Goal: Transaction & Acquisition: Purchase product/service

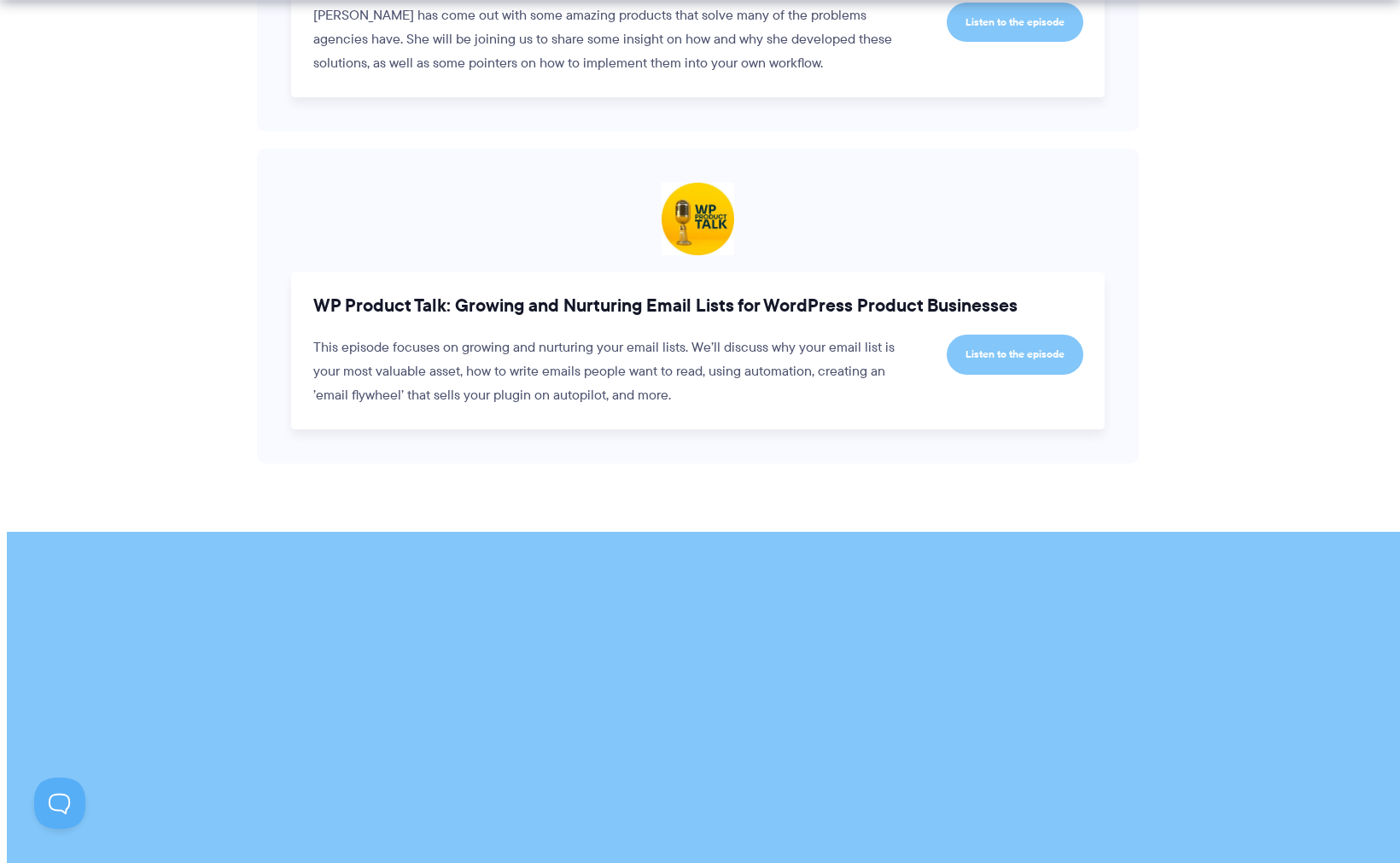
scroll to position [3104, 0]
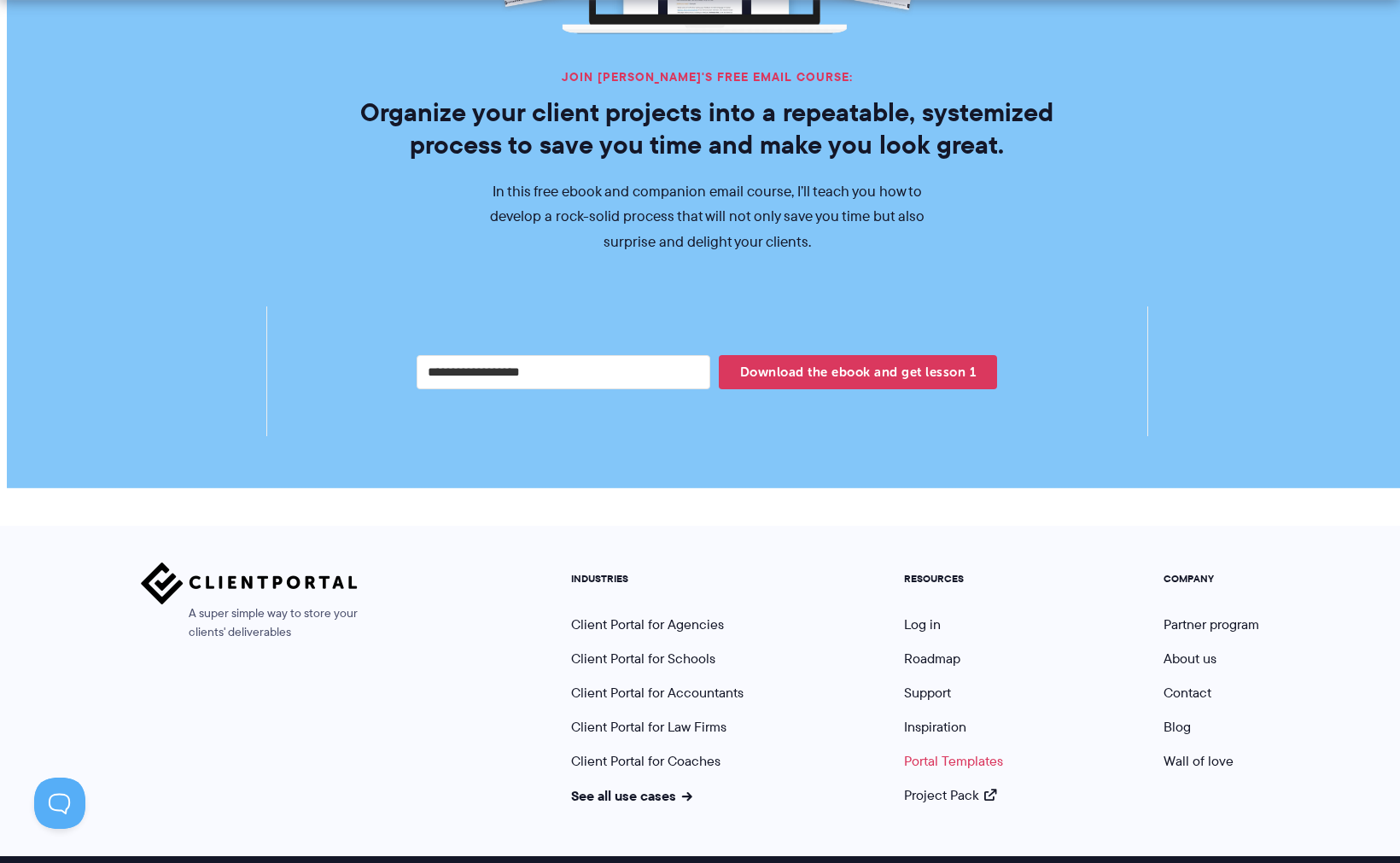
click at [983, 751] on link "Portal Templates" at bounding box center [954, 761] width 99 height 20
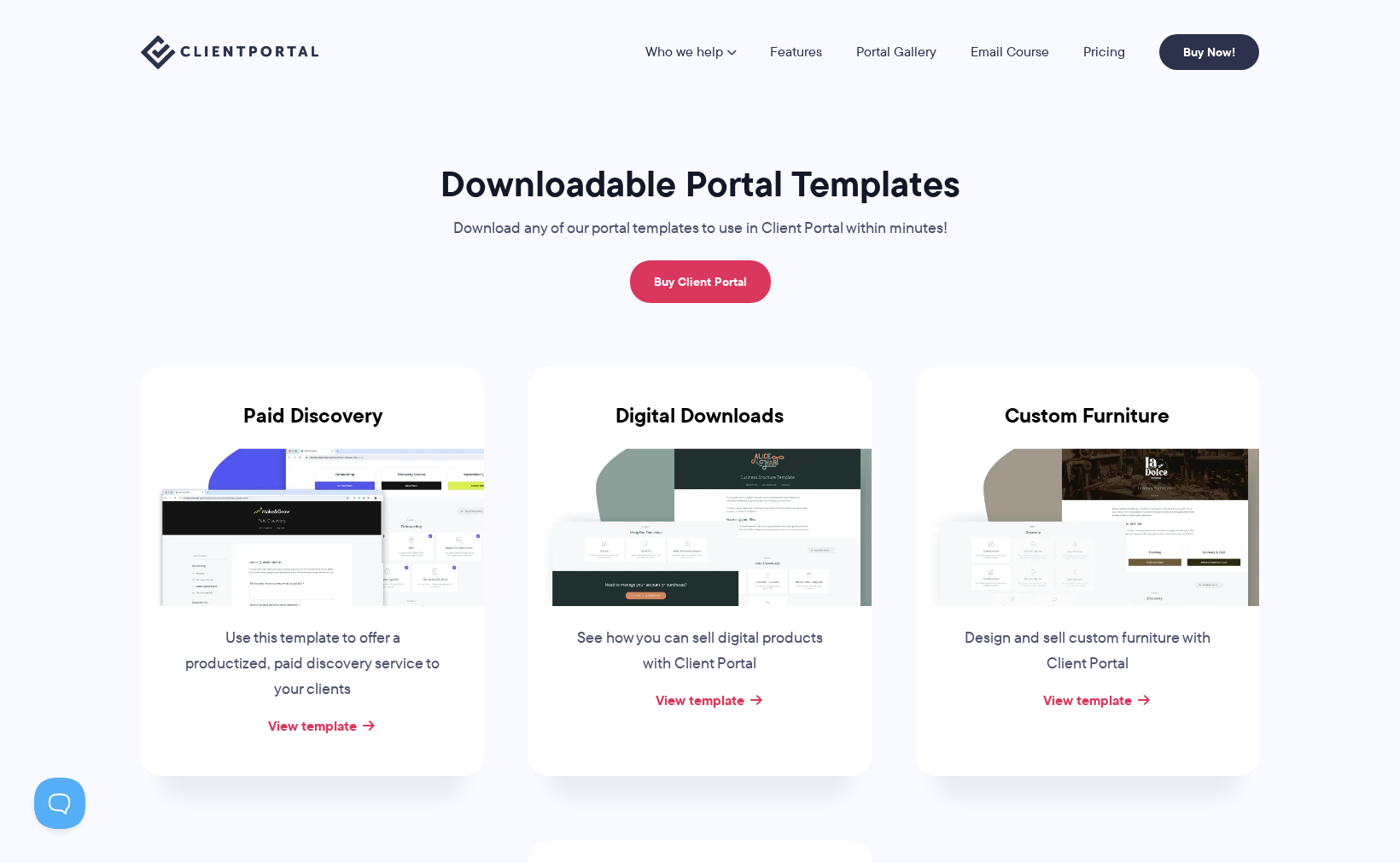
click at [330, 599] on img at bounding box center [312, 527] width 343 height 157
click at [311, 729] on link "View template" at bounding box center [312, 725] width 89 height 21
click at [811, 50] on link "Features" at bounding box center [797, 52] width 52 height 14
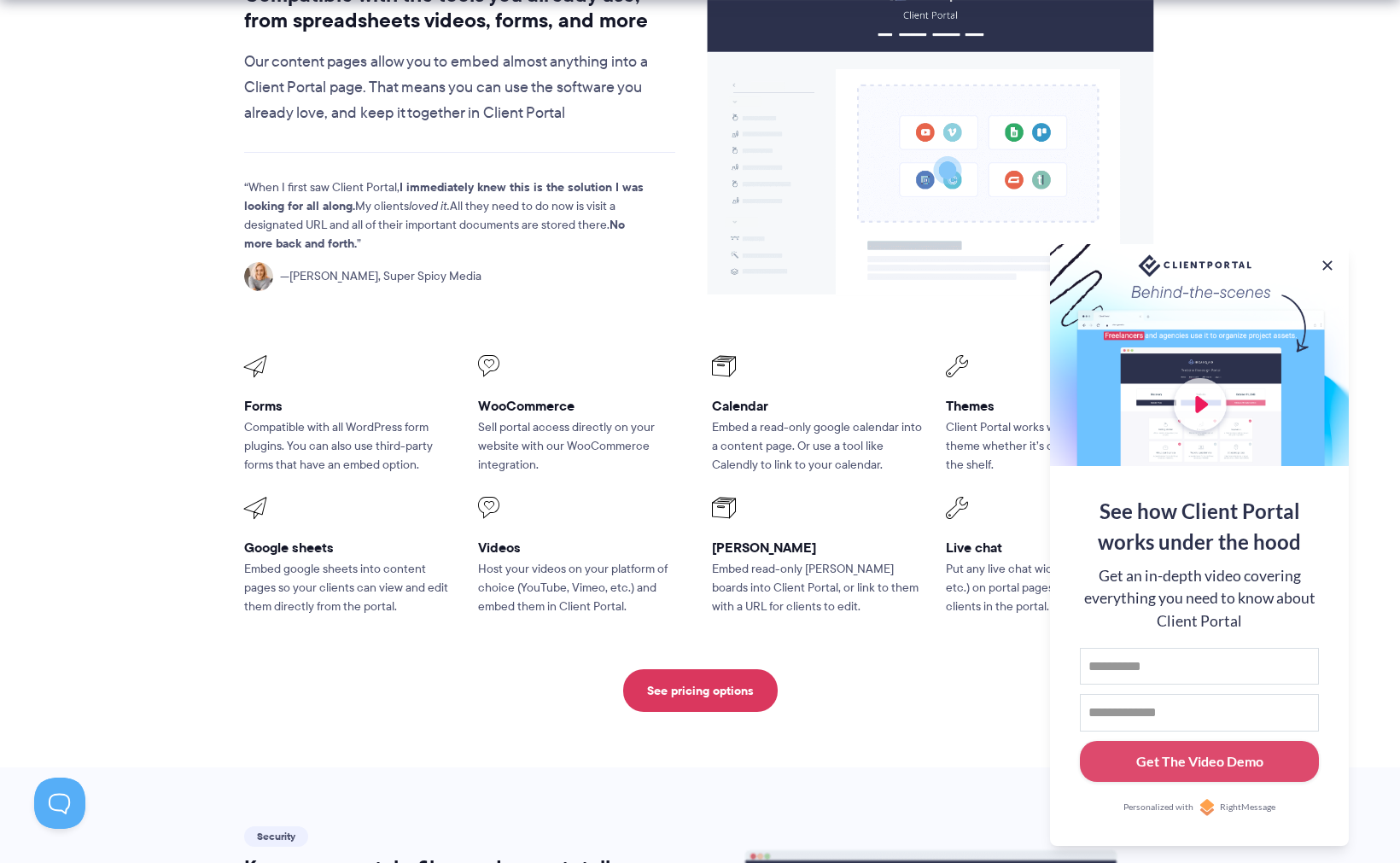
scroll to position [2180, 0]
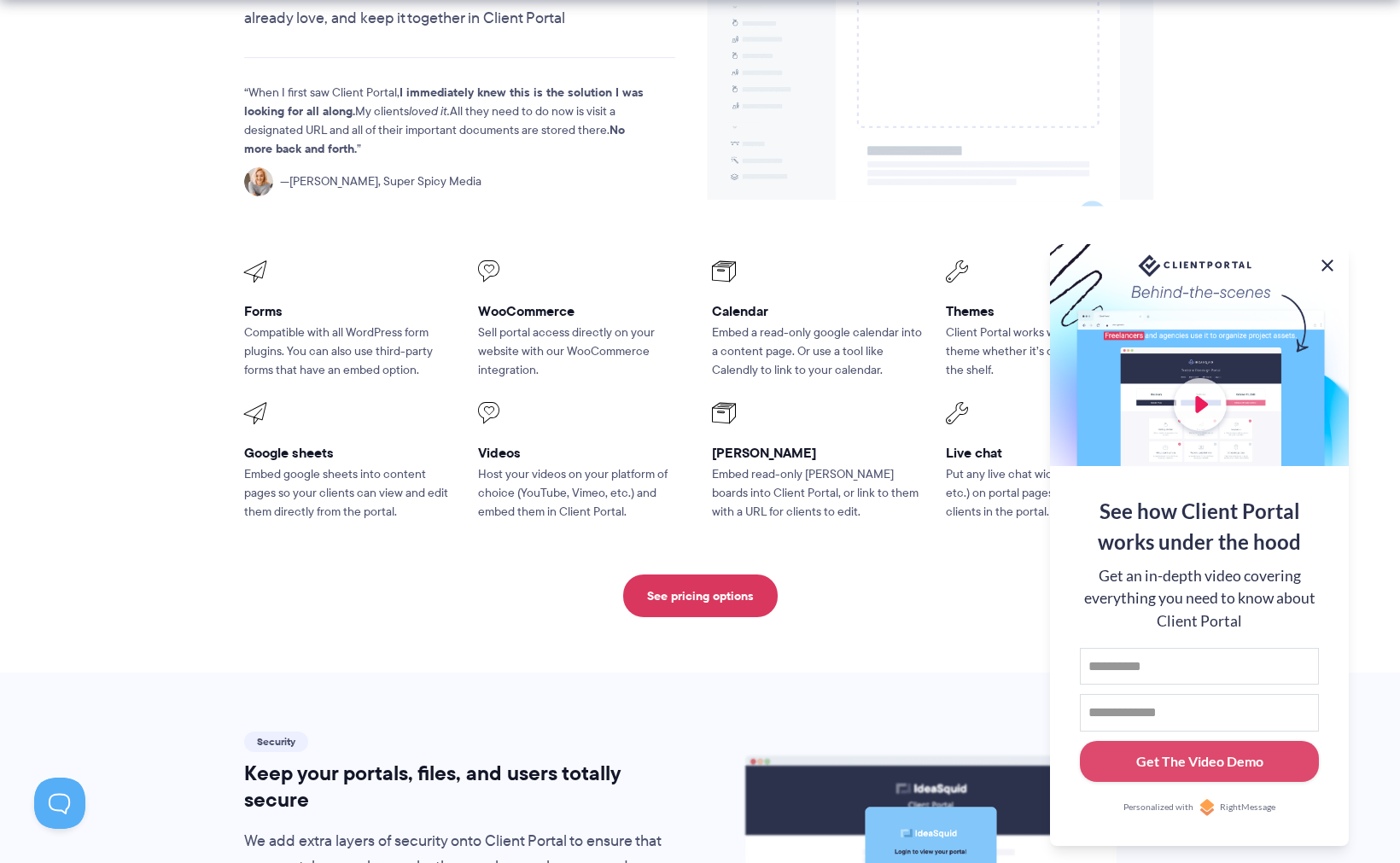
click at [1333, 261] on button at bounding box center [1327, 265] width 21 height 21
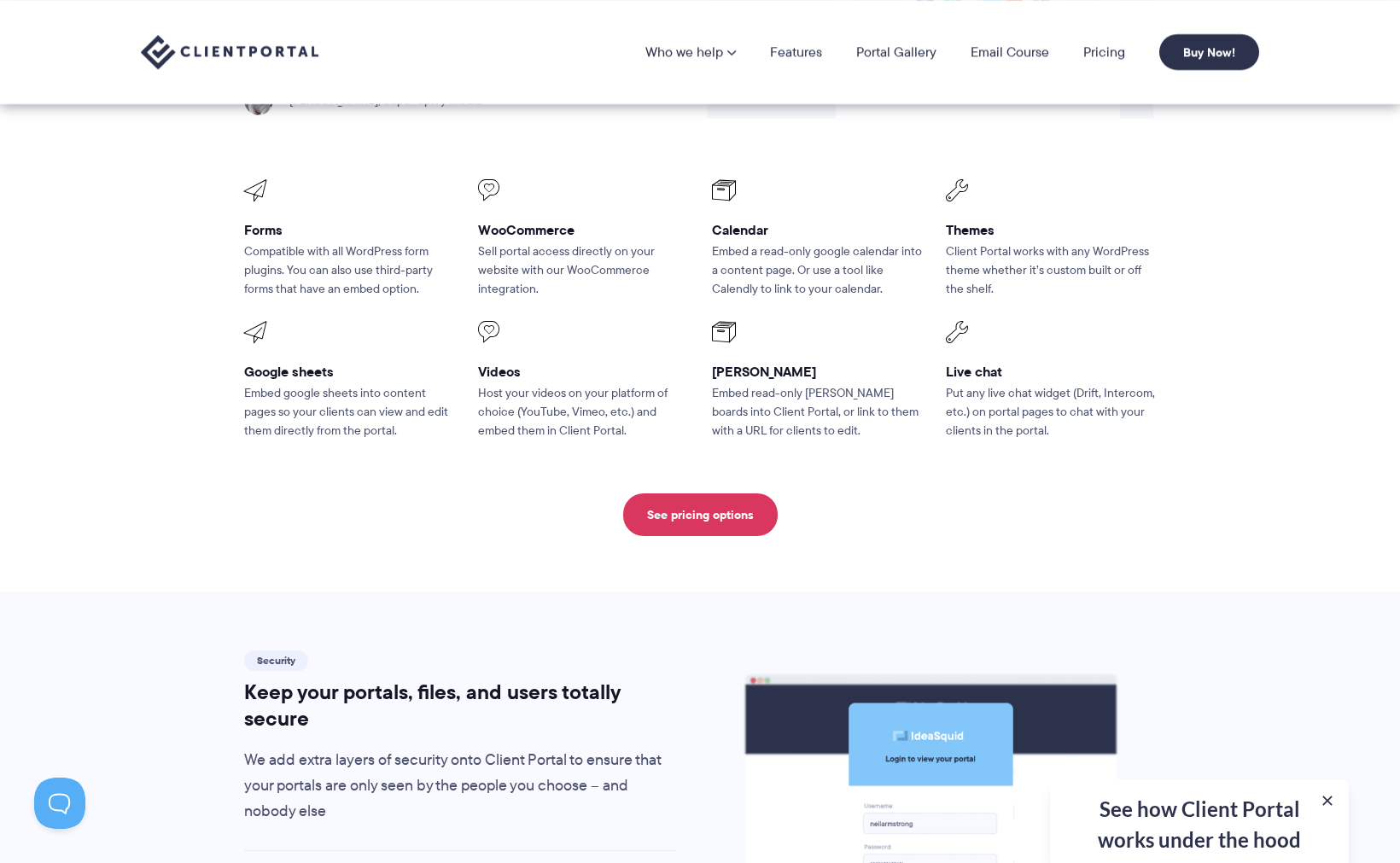
scroll to position [2228, 0]
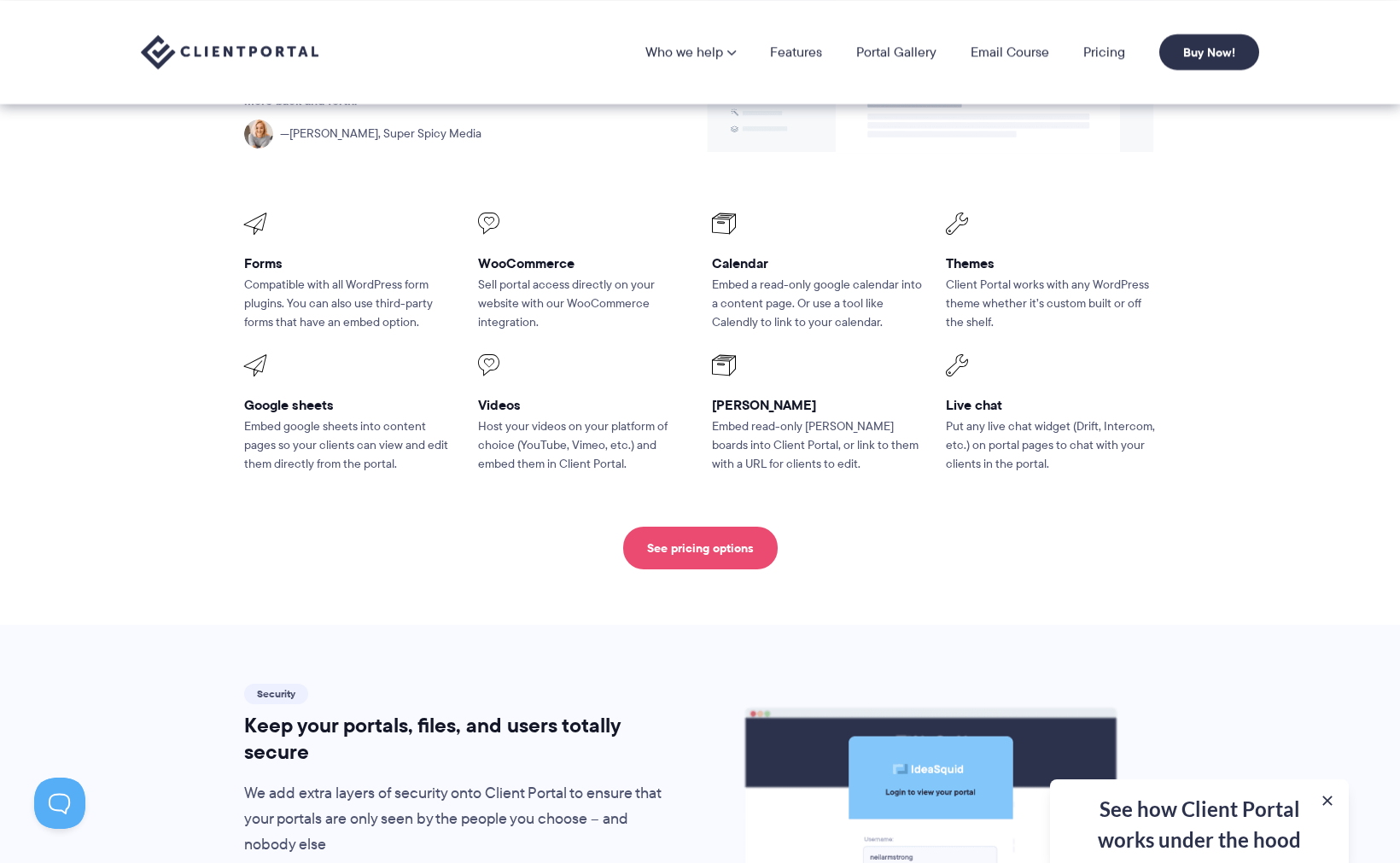
click at [642, 527] on link "See pricing options" at bounding box center [700, 548] width 155 height 43
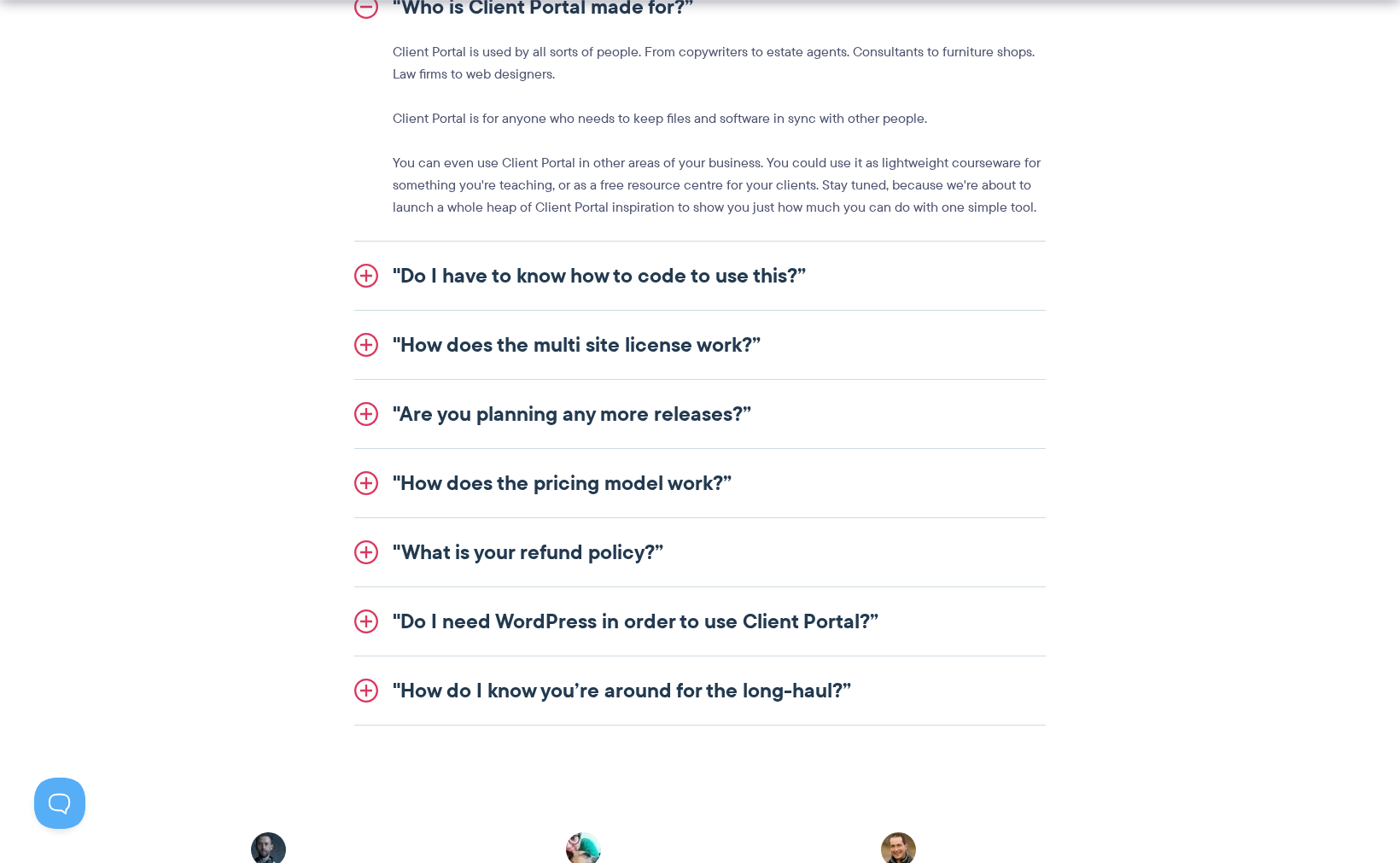
scroll to position [2086, 0]
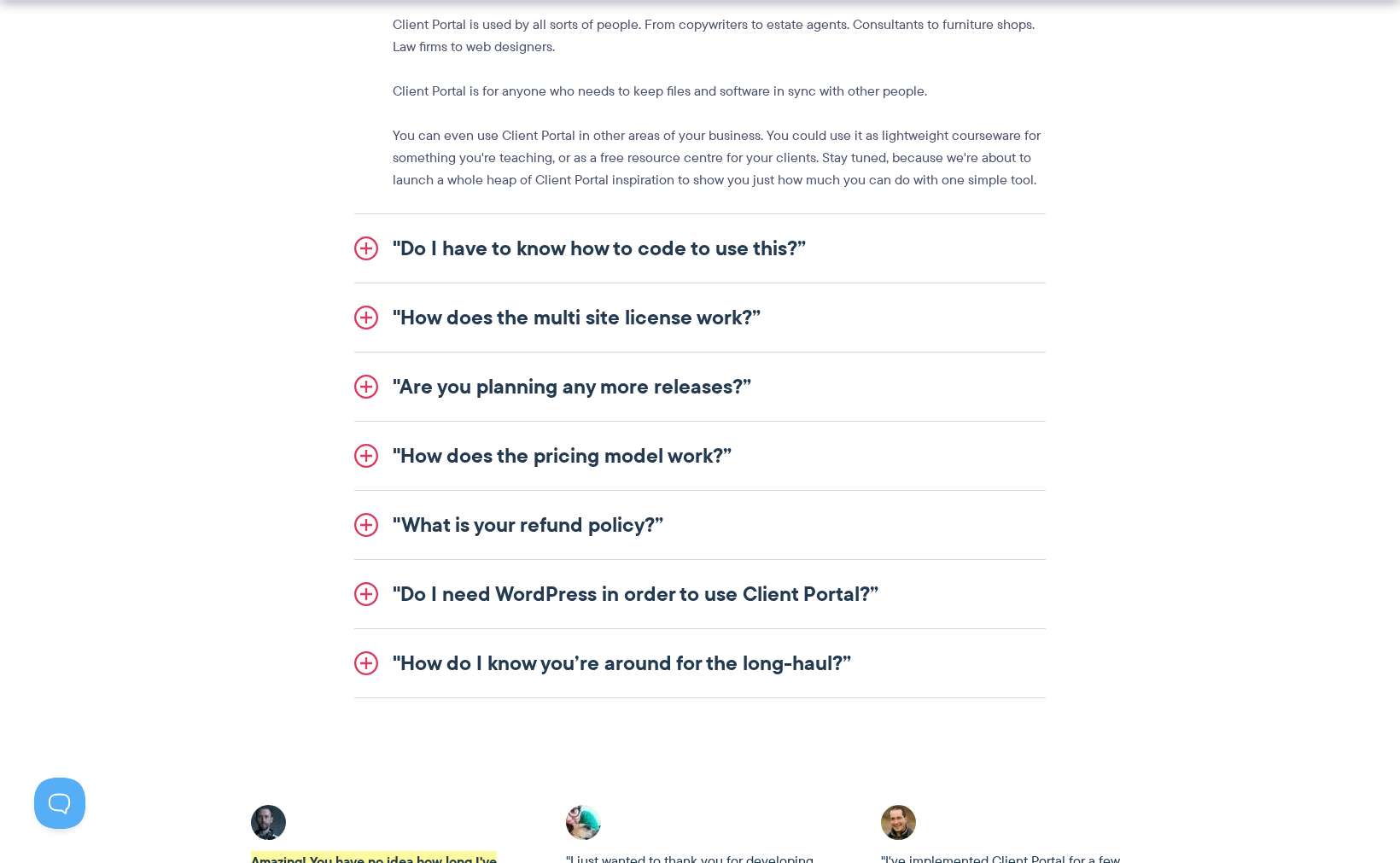
click at [403, 603] on link ""Do I need WordPress in order to use Client Portal?”" at bounding box center [700, 594] width 692 height 68
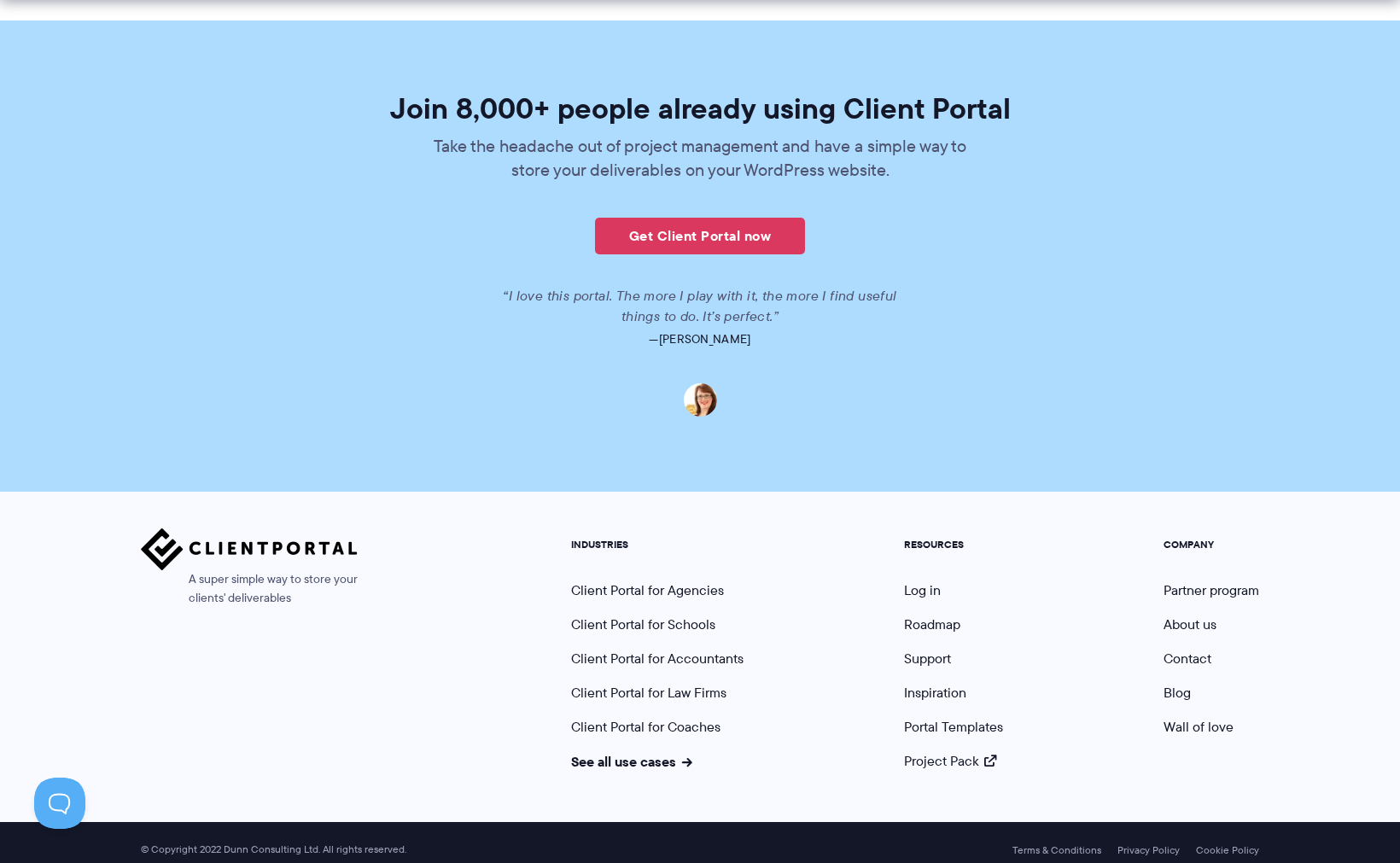
scroll to position [3953, 0]
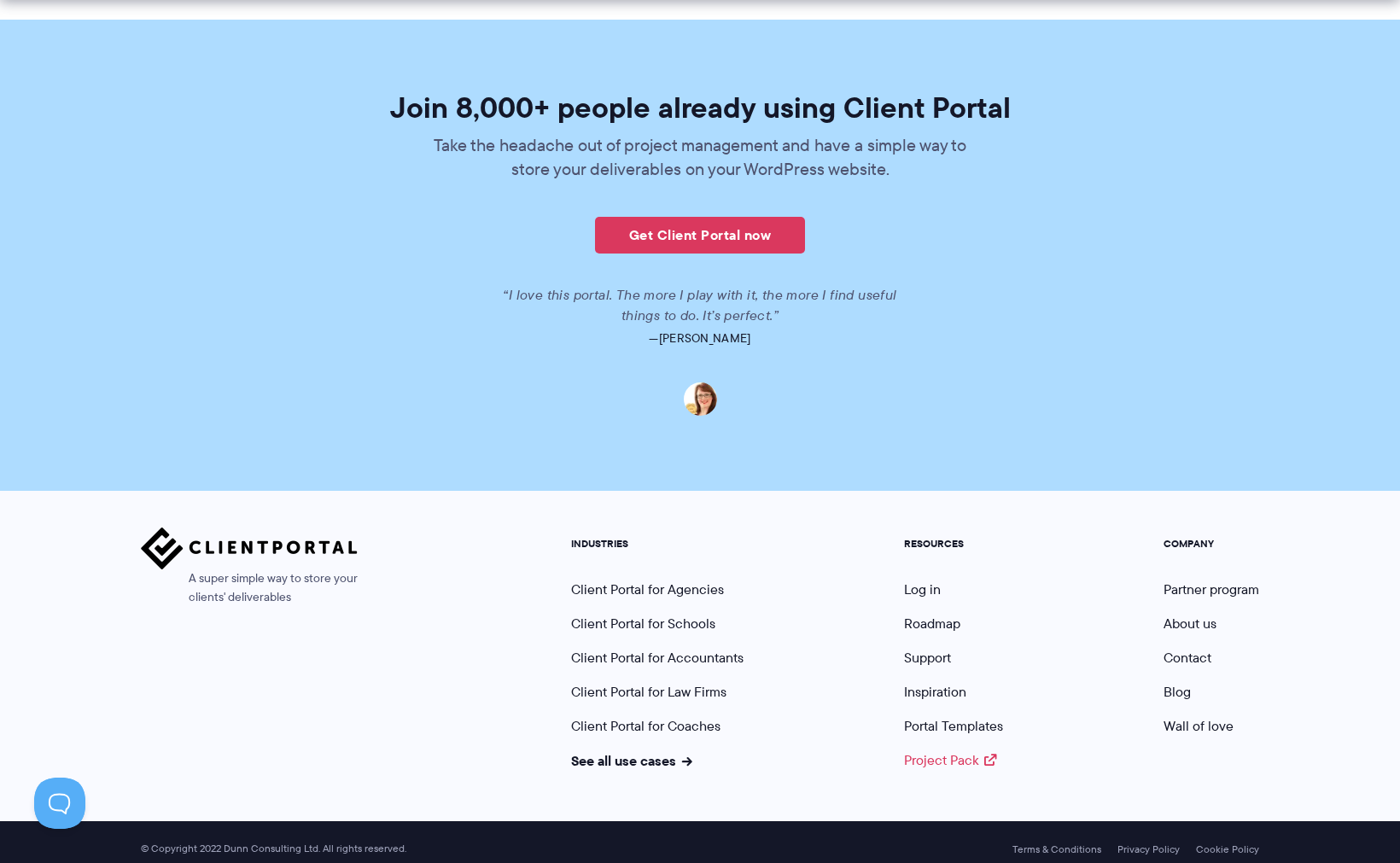
click at [956, 751] on link "Project Pack" at bounding box center [950, 760] width 92 height 20
click at [927, 718] on link "Portal Templates" at bounding box center [954, 725] width 99 height 20
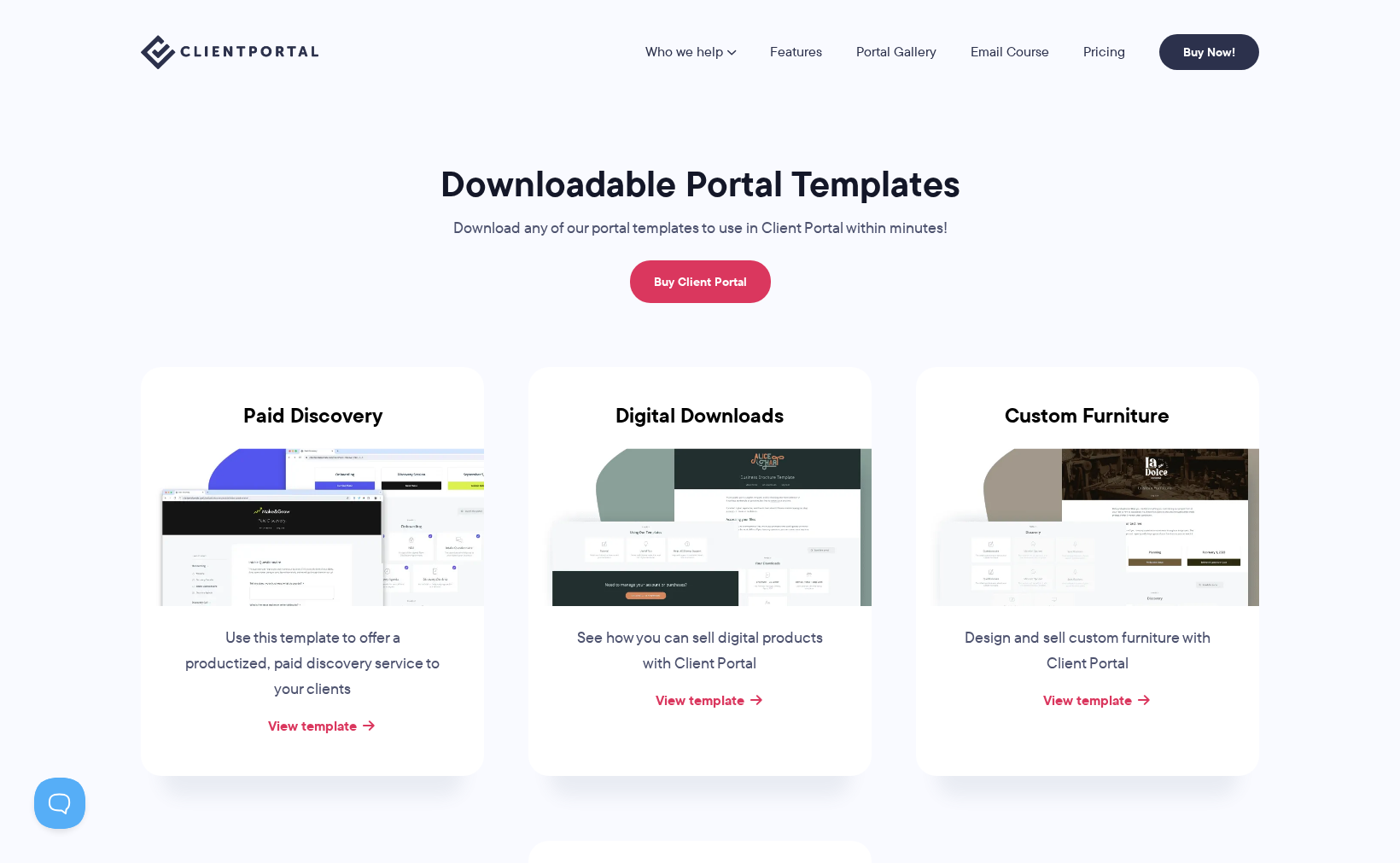
click at [781, 65] on nav "Who we help Who we help View pricing Agencies See how Client Portal can help gi…" at bounding box center [952, 52] width 614 height 36
click at [780, 54] on link "Features" at bounding box center [797, 52] width 52 height 14
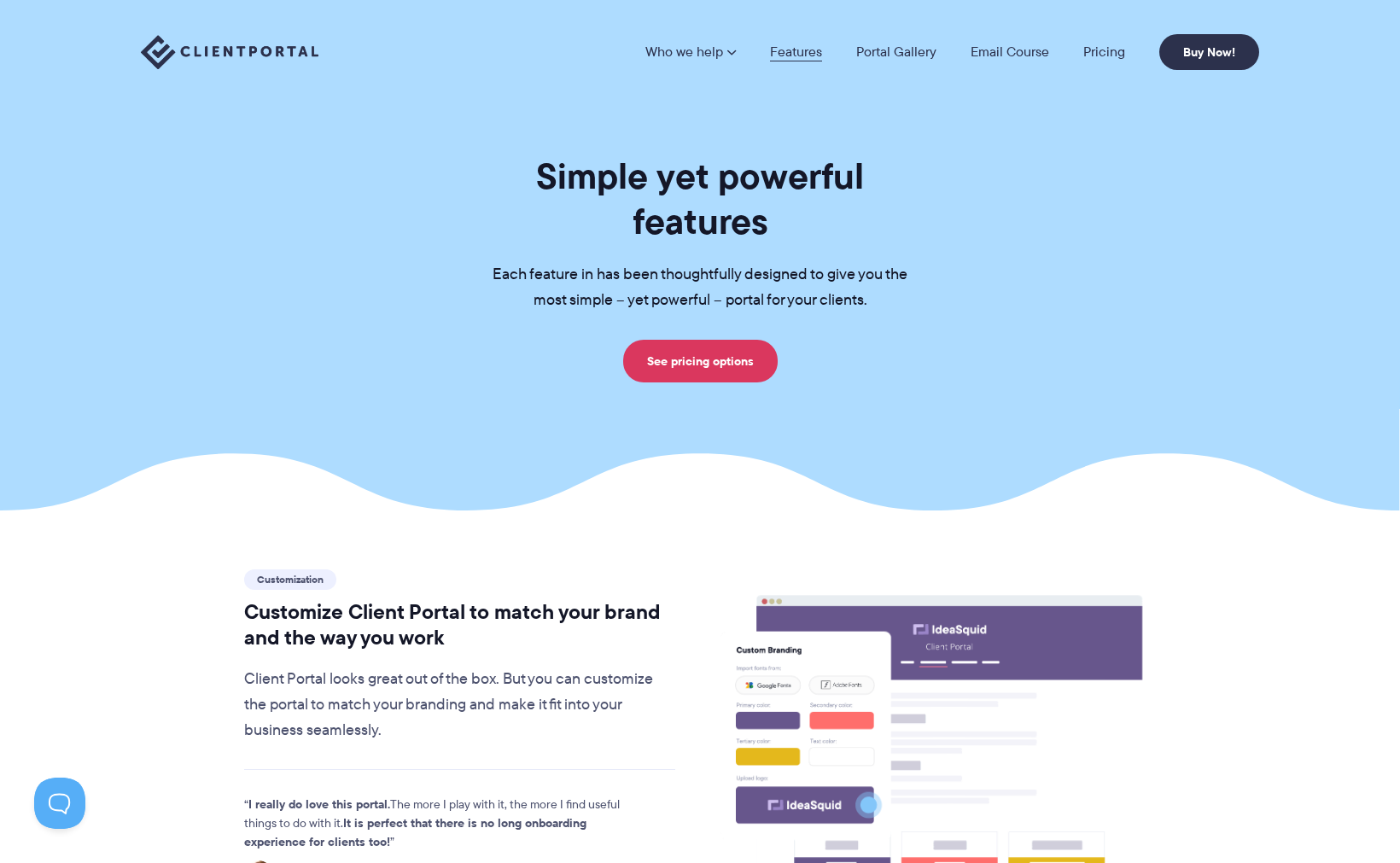
click at [791, 53] on link "Features" at bounding box center [797, 52] width 52 height 14
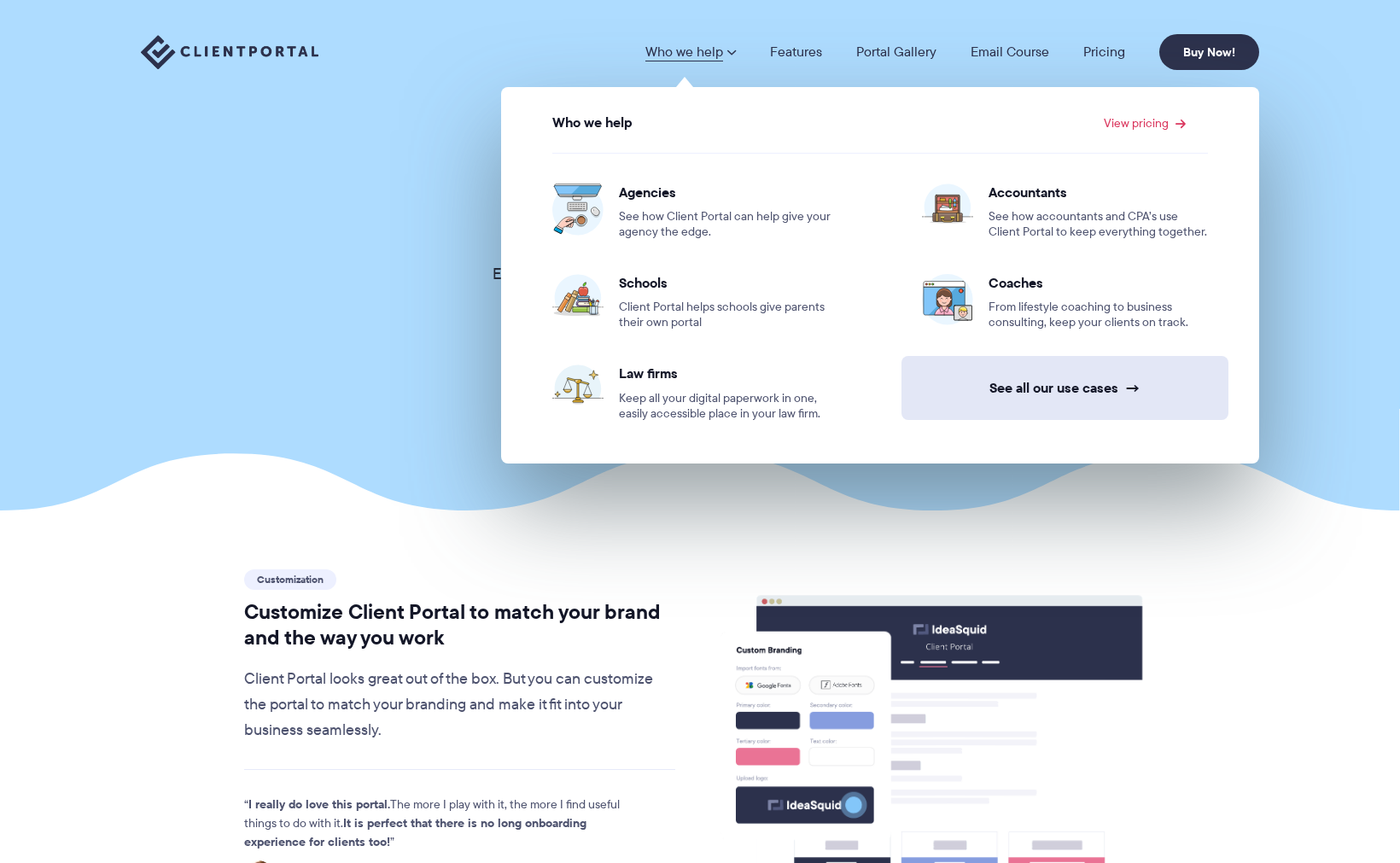
click at [935, 386] on link "See all our use cases →" at bounding box center [1065, 388] width 327 height 64
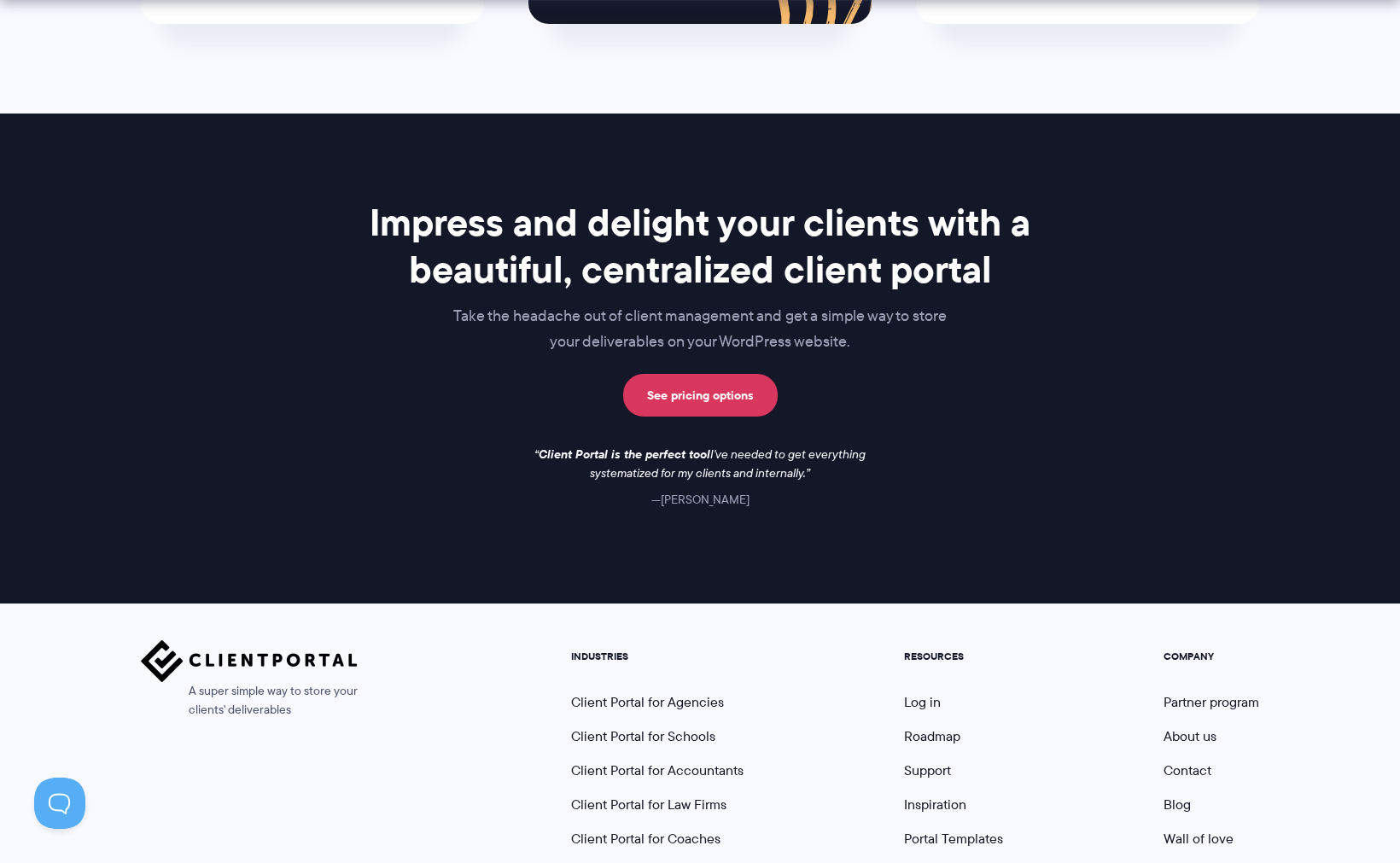
scroll to position [1232, 0]
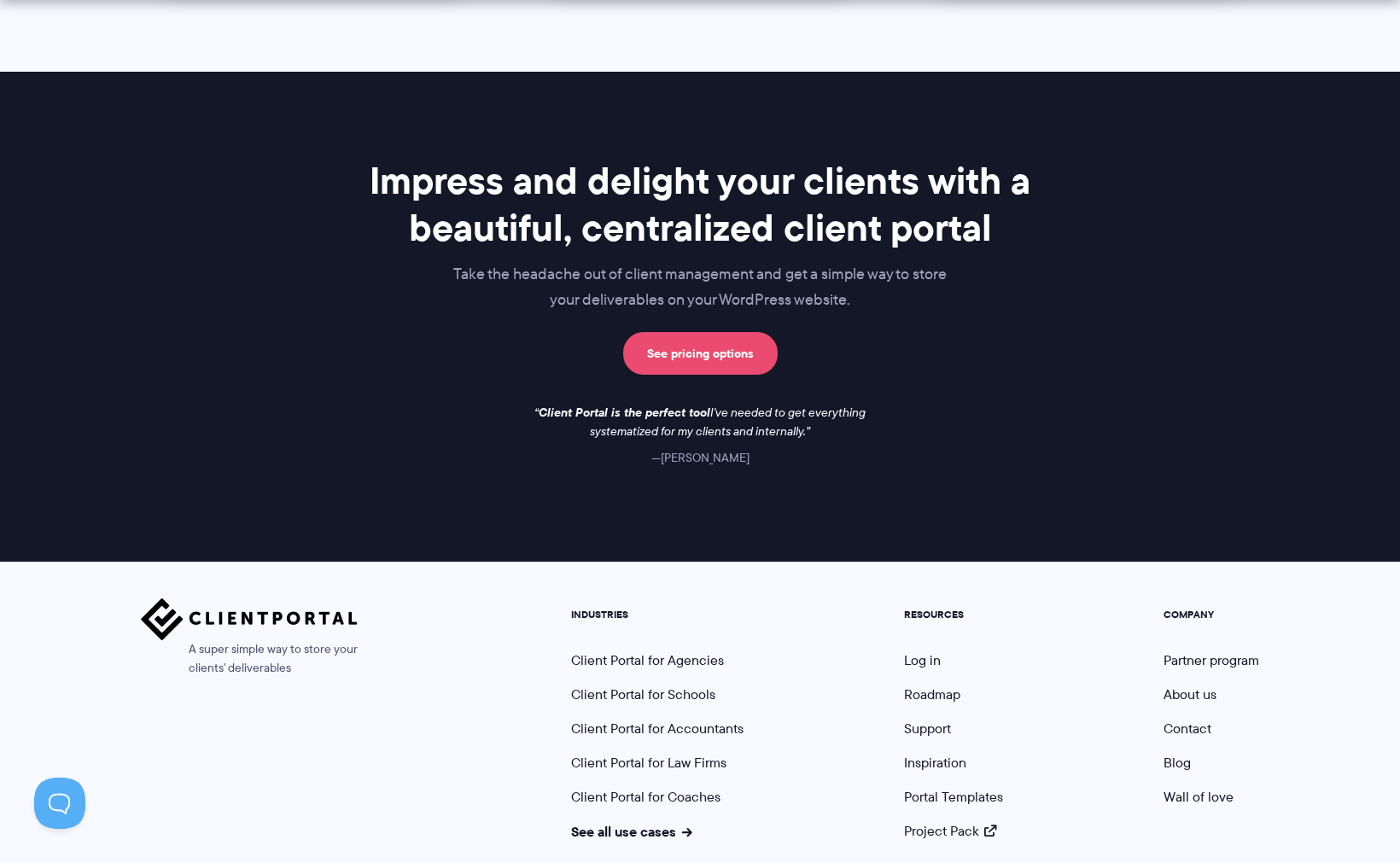
click at [689, 368] on link "See pricing options" at bounding box center [700, 353] width 155 height 43
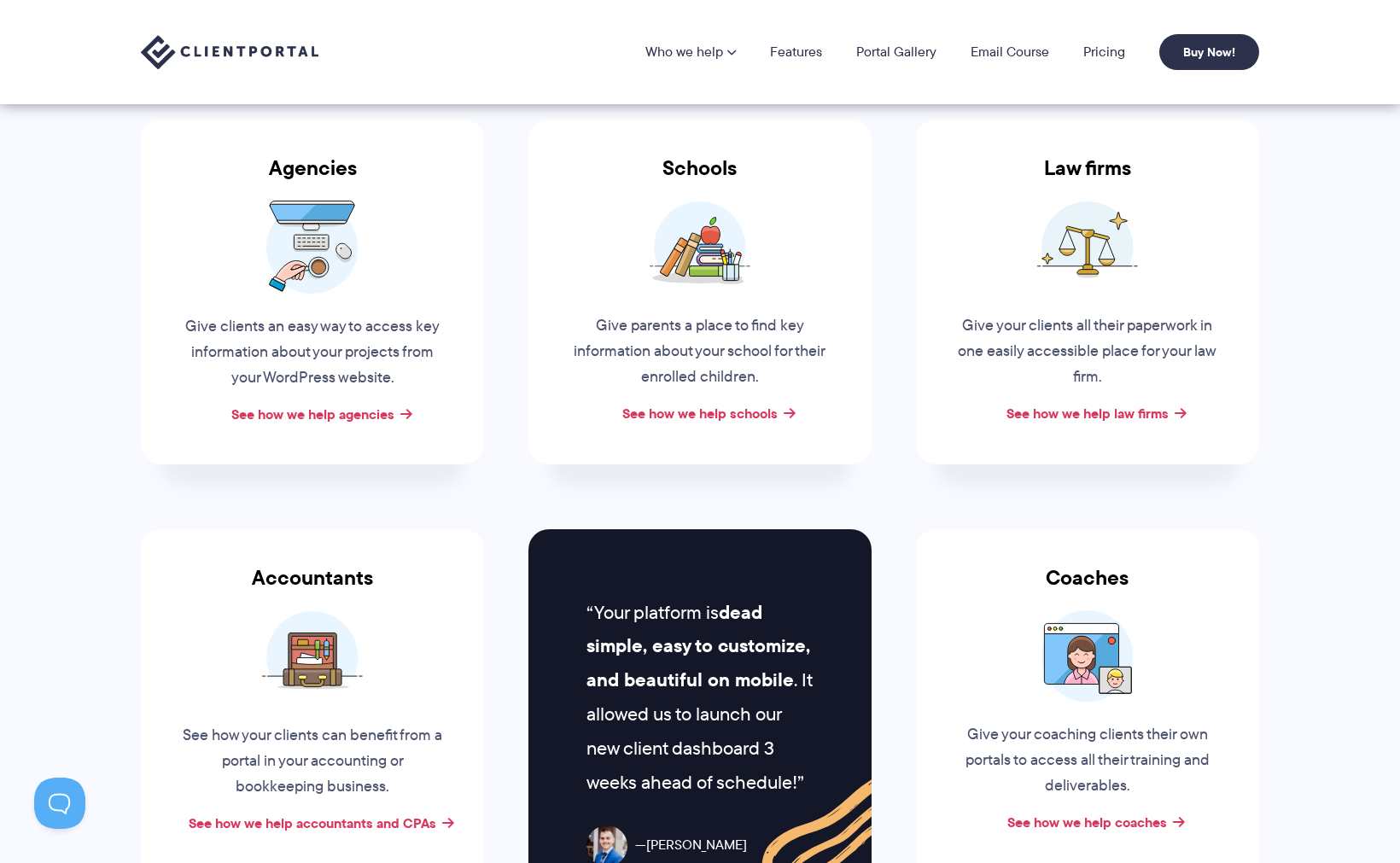
scroll to position [176, 0]
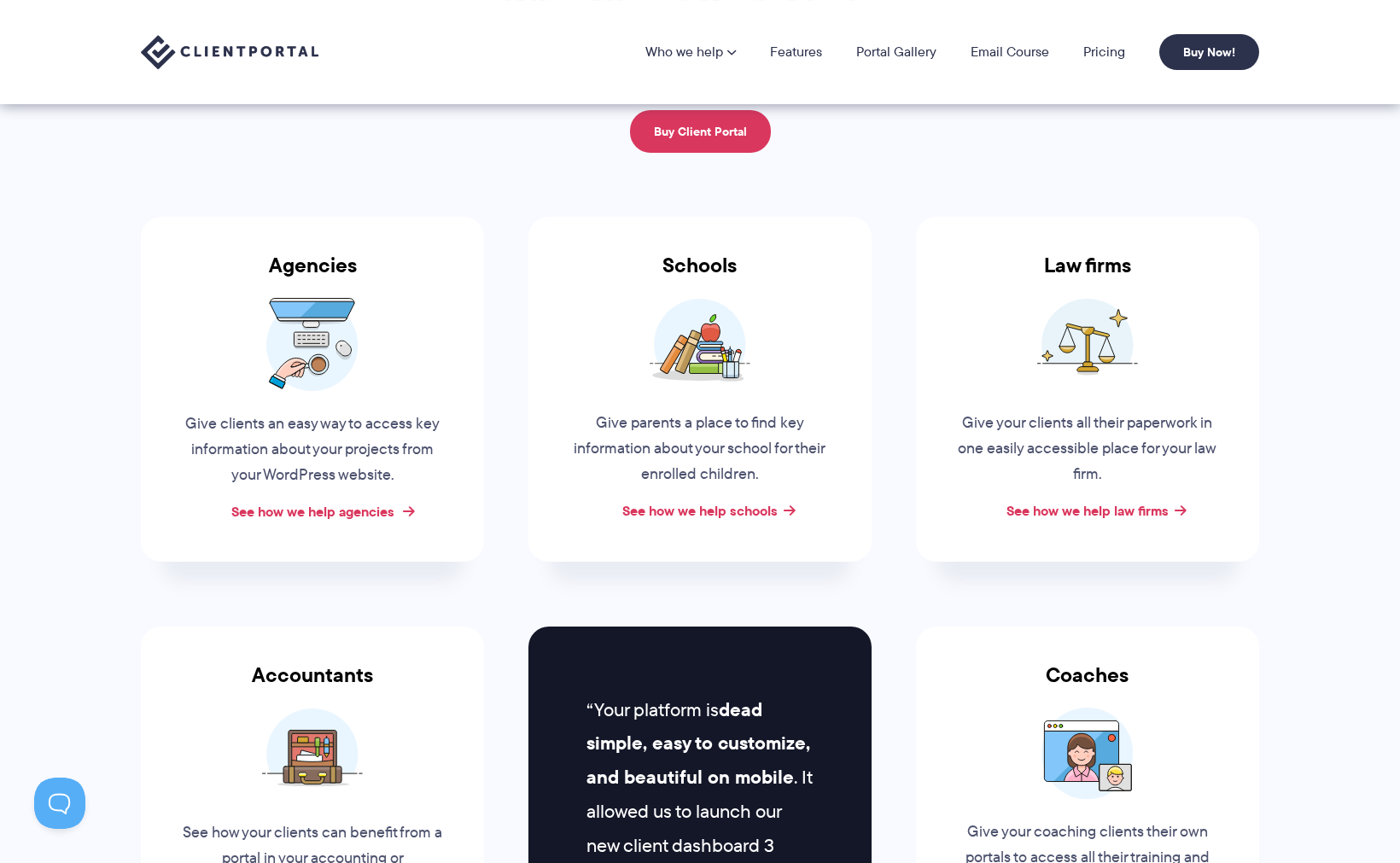
click at [388, 509] on link "See how we help agencies" at bounding box center [313, 512] width 163 height 21
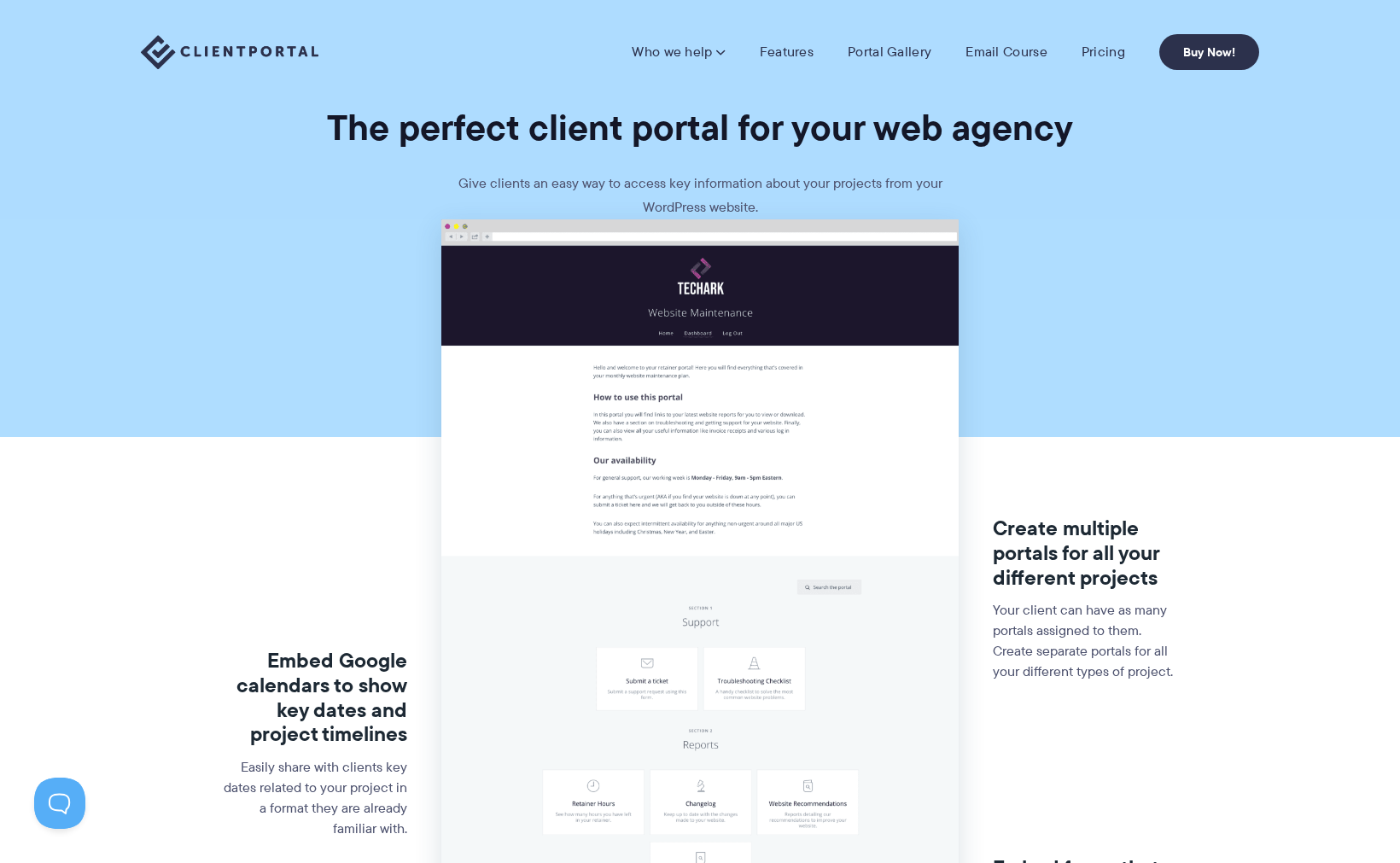
scroll to position [569, 0]
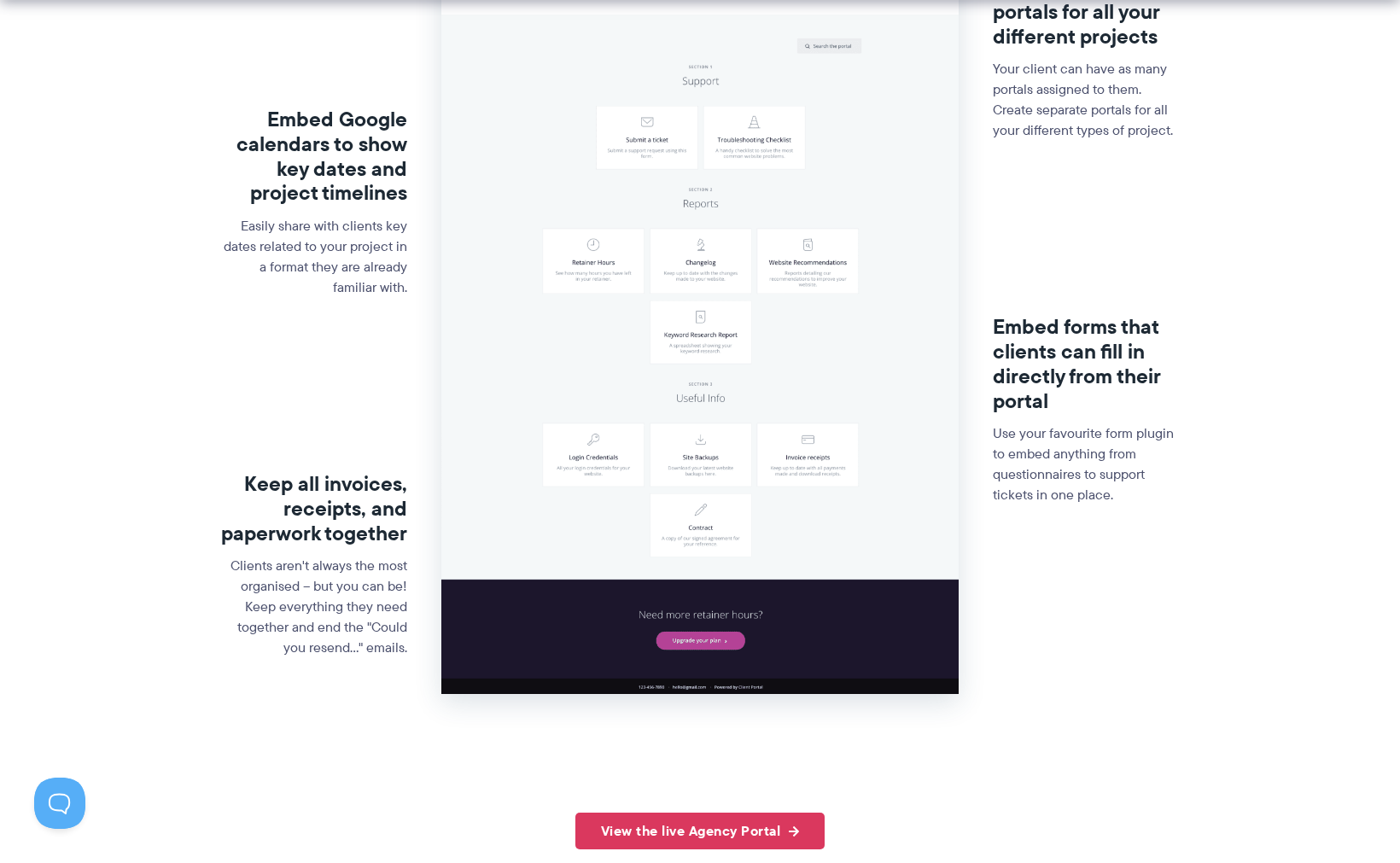
drag, startPoint x: 719, startPoint y: 254, endPoint x: 721, endPoint y: 319, distance: 65.0
click at [720, 258] on img at bounding box center [699, 186] width 516 height 1017
click at [660, 831] on link "View the live Agency Portal" at bounding box center [700, 830] width 250 height 37
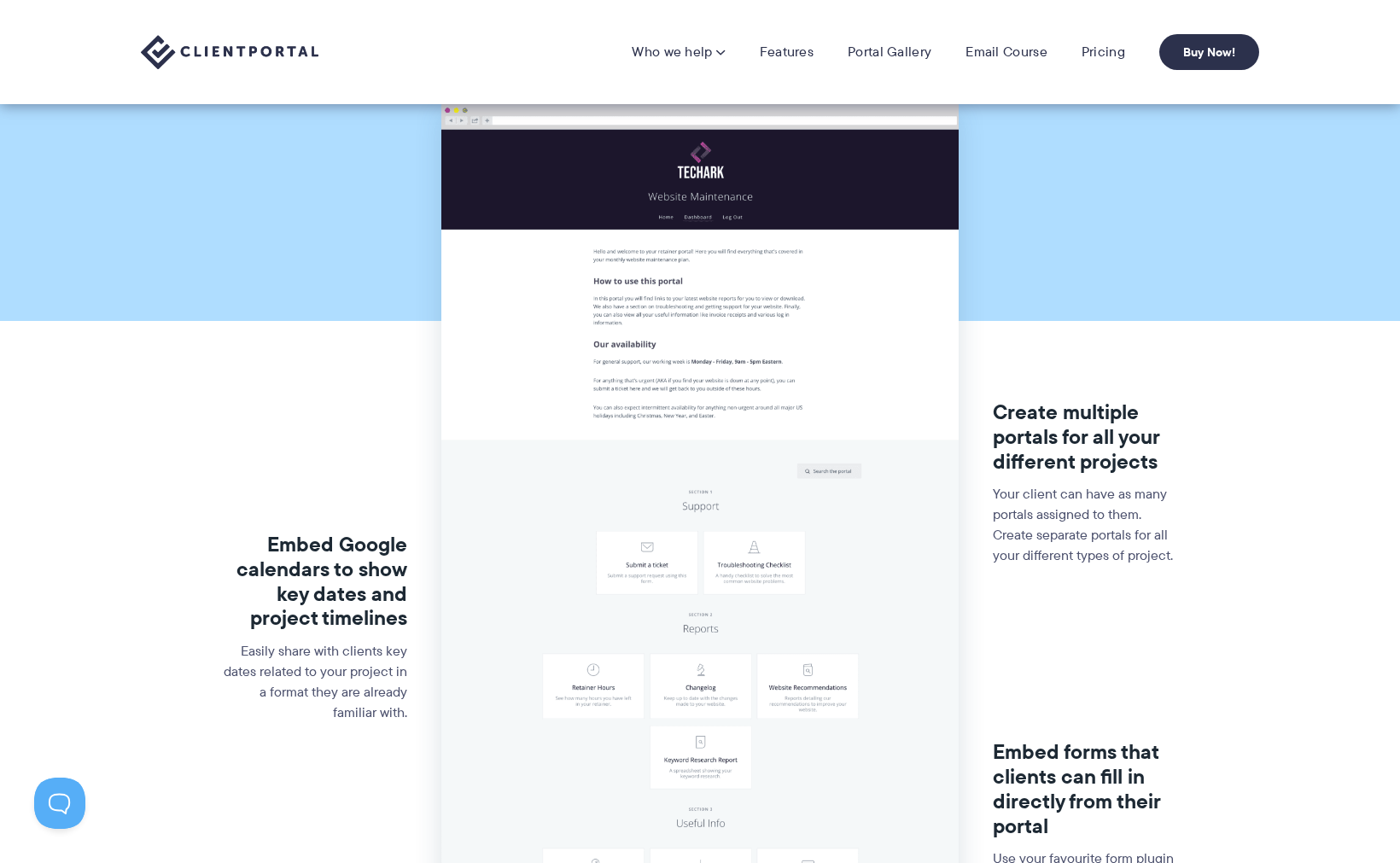
scroll to position [0, 0]
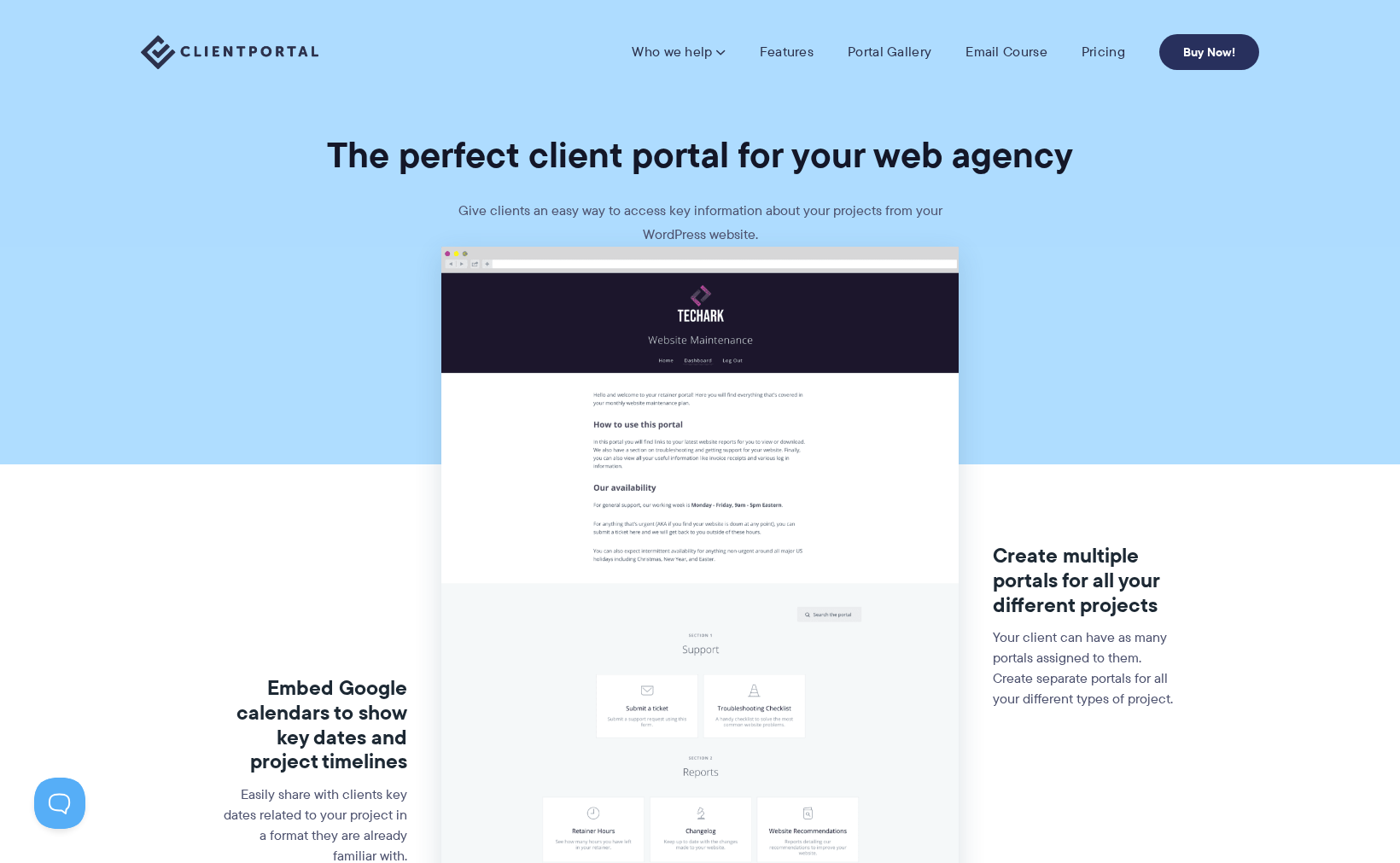
click at [1207, 48] on link "Buy Now!" at bounding box center [1209, 52] width 100 height 36
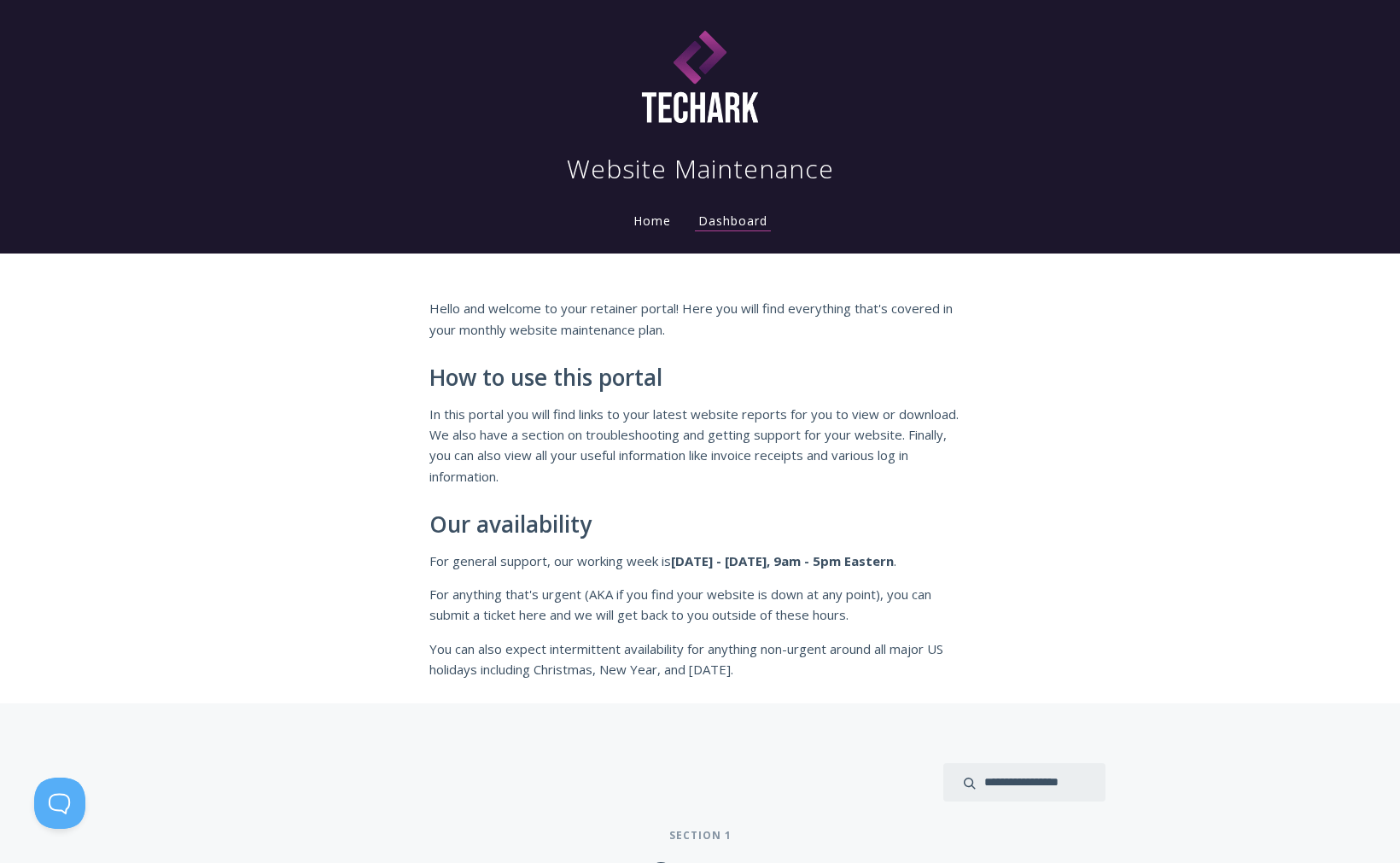
click at [658, 223] on link "Home" at bounding box center [651, 220] width 44 height 16
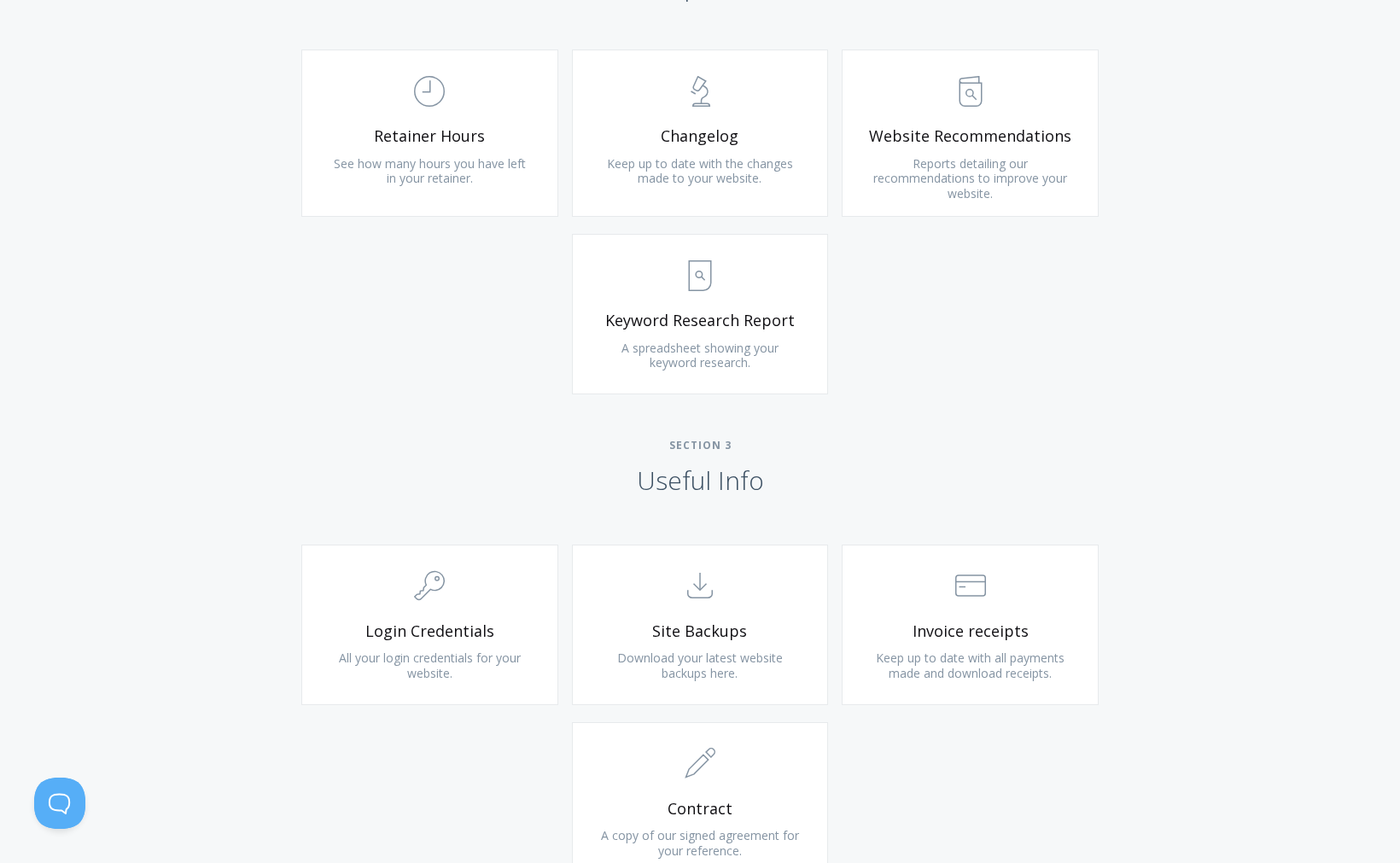
scroll to position [1232, 0]
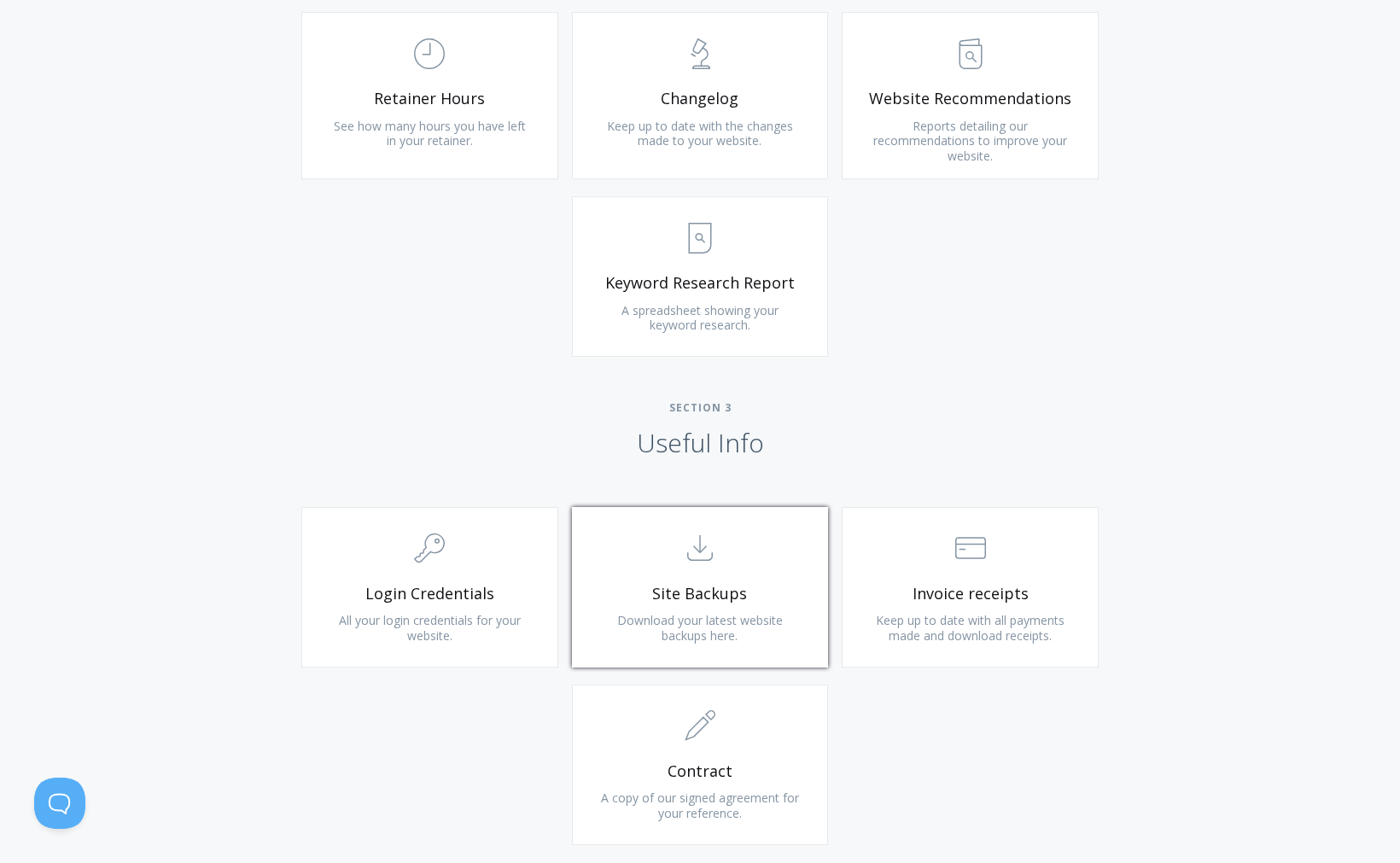
click at [646, 566] on span ".st0{fill:none;stroke:#000000;stroke-width:2;stroke-miterlimit:10;} Untitled-15" at bounding box center [701, 549] width 204 height 52
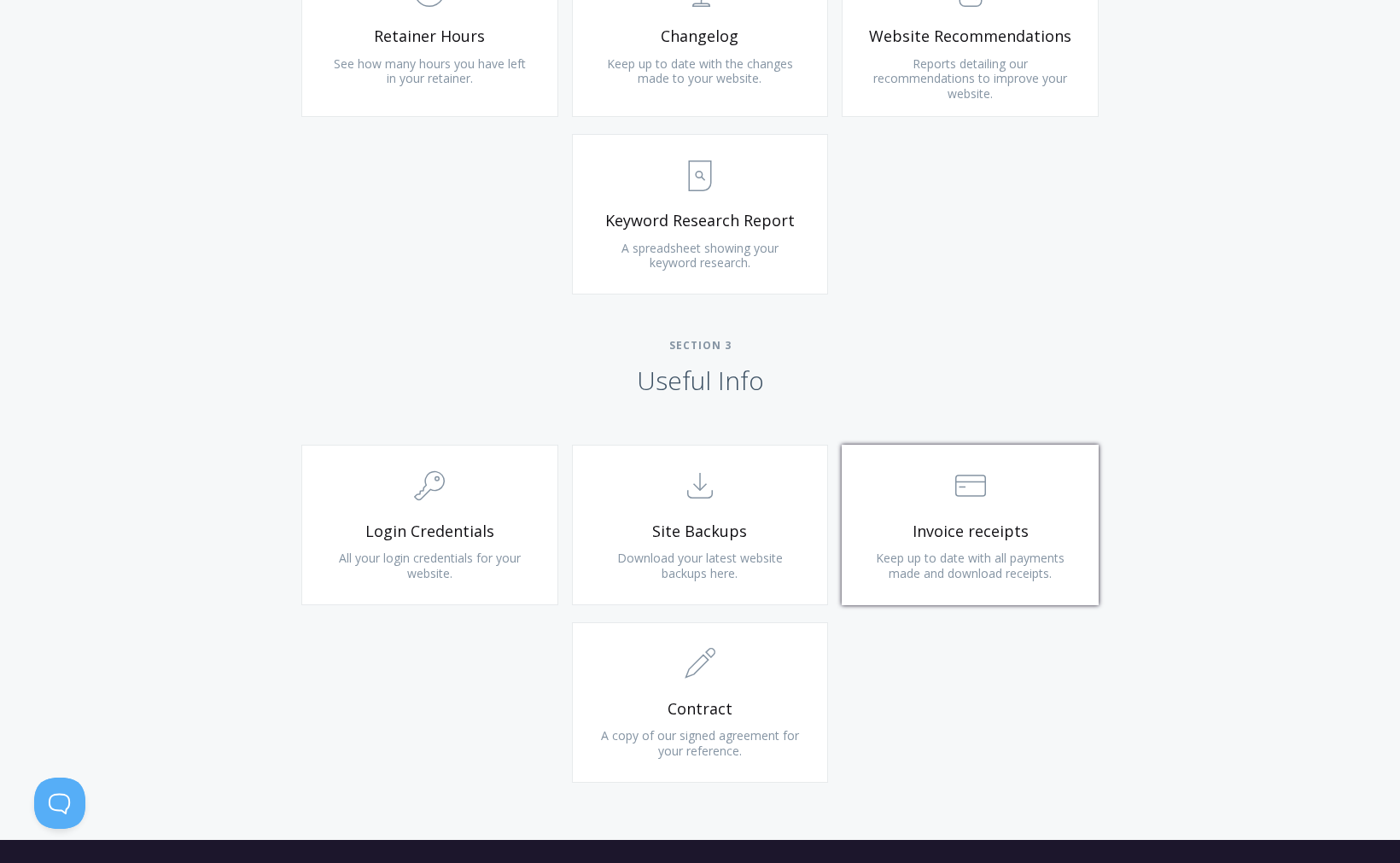
scroll to position [1327, 0]
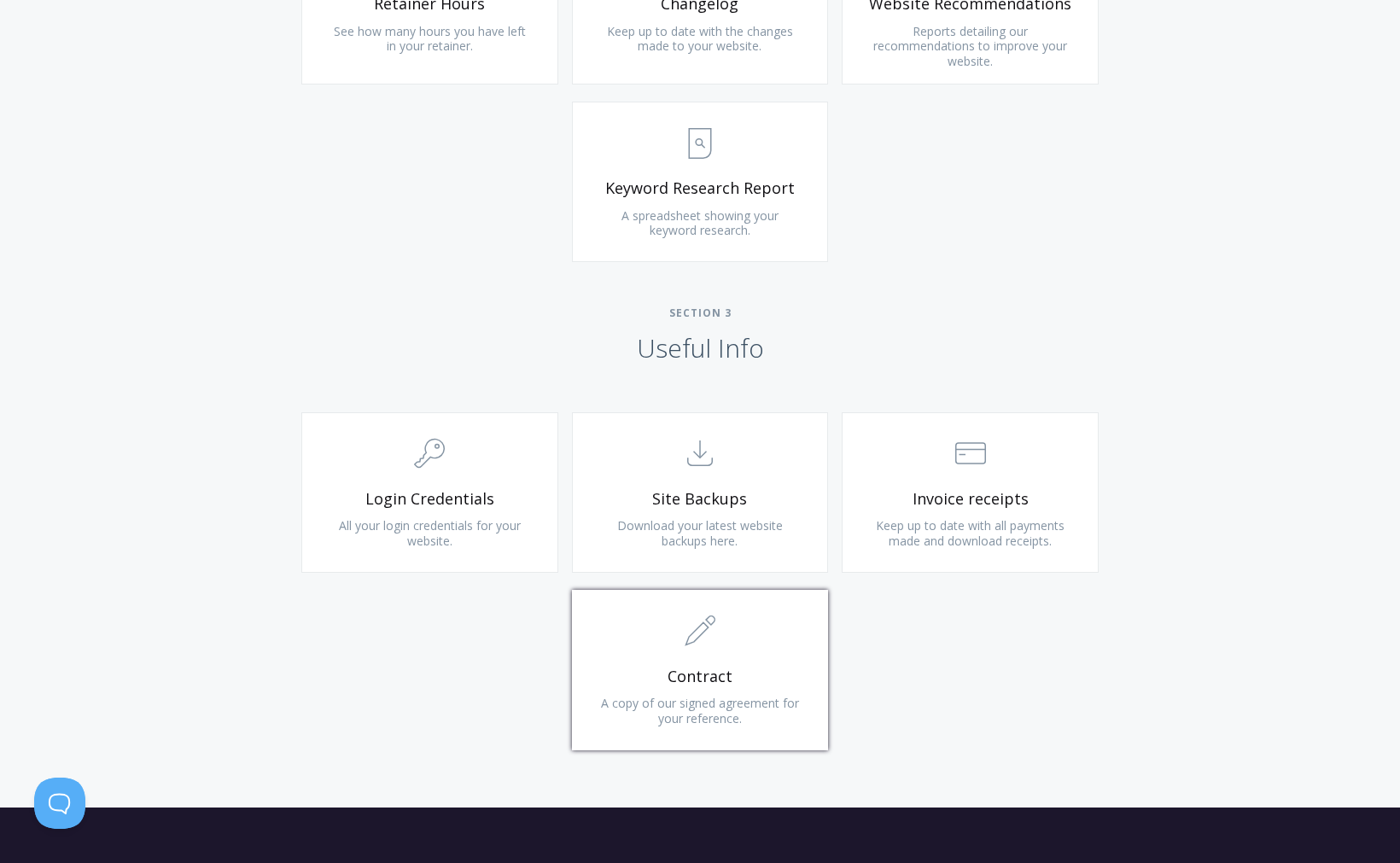
click at [738, 677] on span "Contract" at bounding box center [701, 676] width 204 height 20
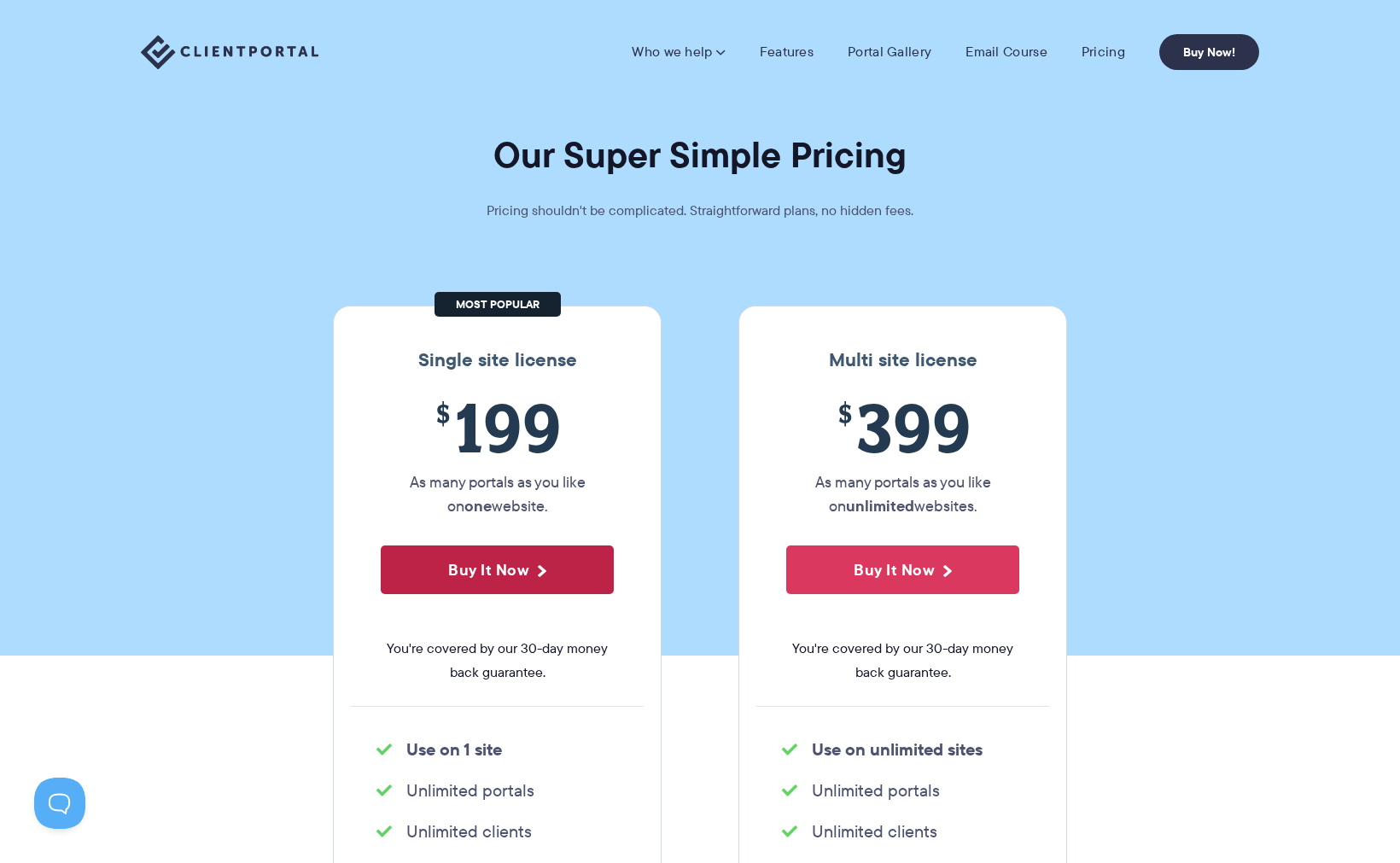
click at [454, 576] on button "Buy It Now" at bounding box center [497, 570] width 233 height 49
drag, startPoint x: 120, startPoint y: 523, endPoint x: 83, endPoint y: 10, distance: 514.3
click at [131, 497] on section "Our Super Simple Pricing Pricing shouldn't be complicated. Straightforward plan…" at bounding box center [700, 328] width 1400 height 656
